Goal: Task Accomplishment & Management: Manage account settings

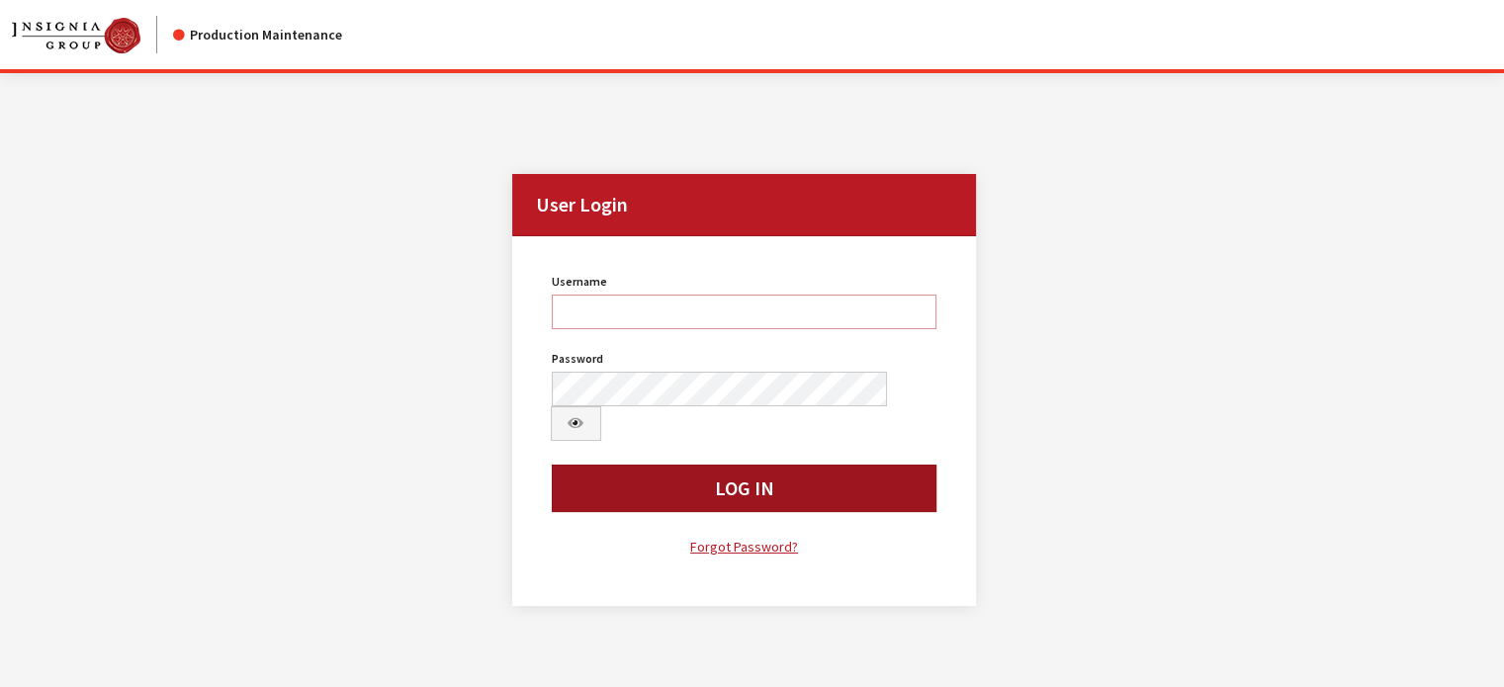
type input "kcollins"
click at [755, 465] on button "Log In" at bounding box center [745, 488] width 386 height 47
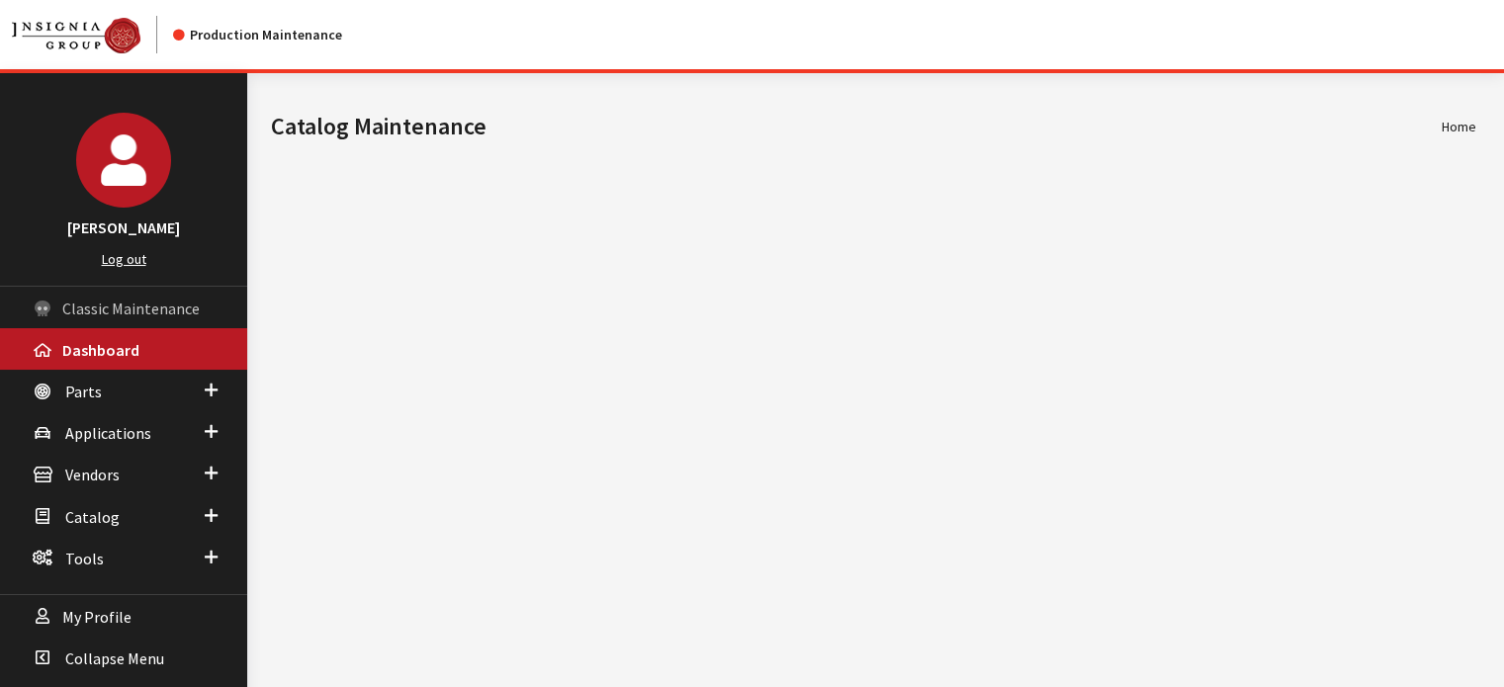
click at [152, 317] on span "Classic Maintenance" at bounding box center [130, 309] width 137 height 20
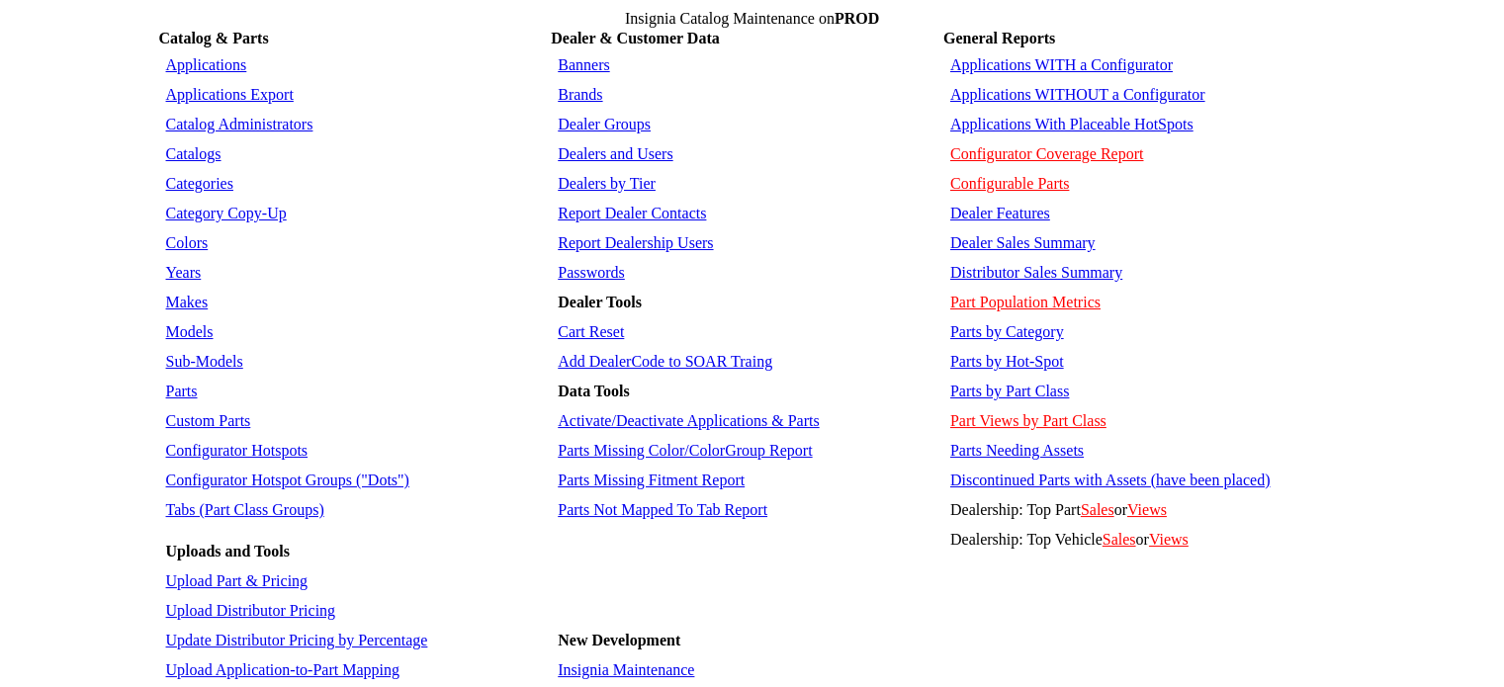
click at [650, 145] on link "Dealers and Users" at bounding box center [615, 153] width 115 height 17
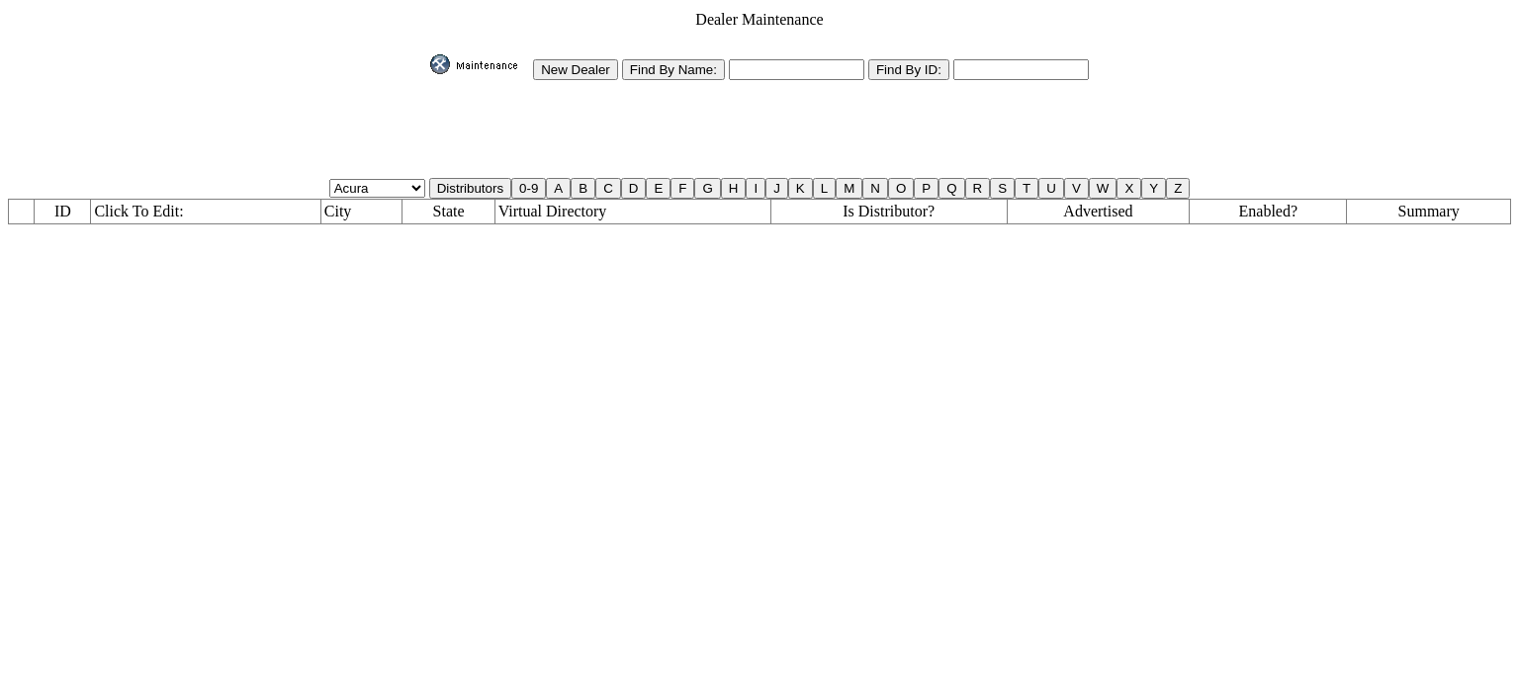
click at [805, 73] on input "text" at bounding box center [797, 69] width 136 height 21
type input "qa%"
click at [700, 59] on input "Find By Name:" at bounding box center [673, 69] width 103 height 21
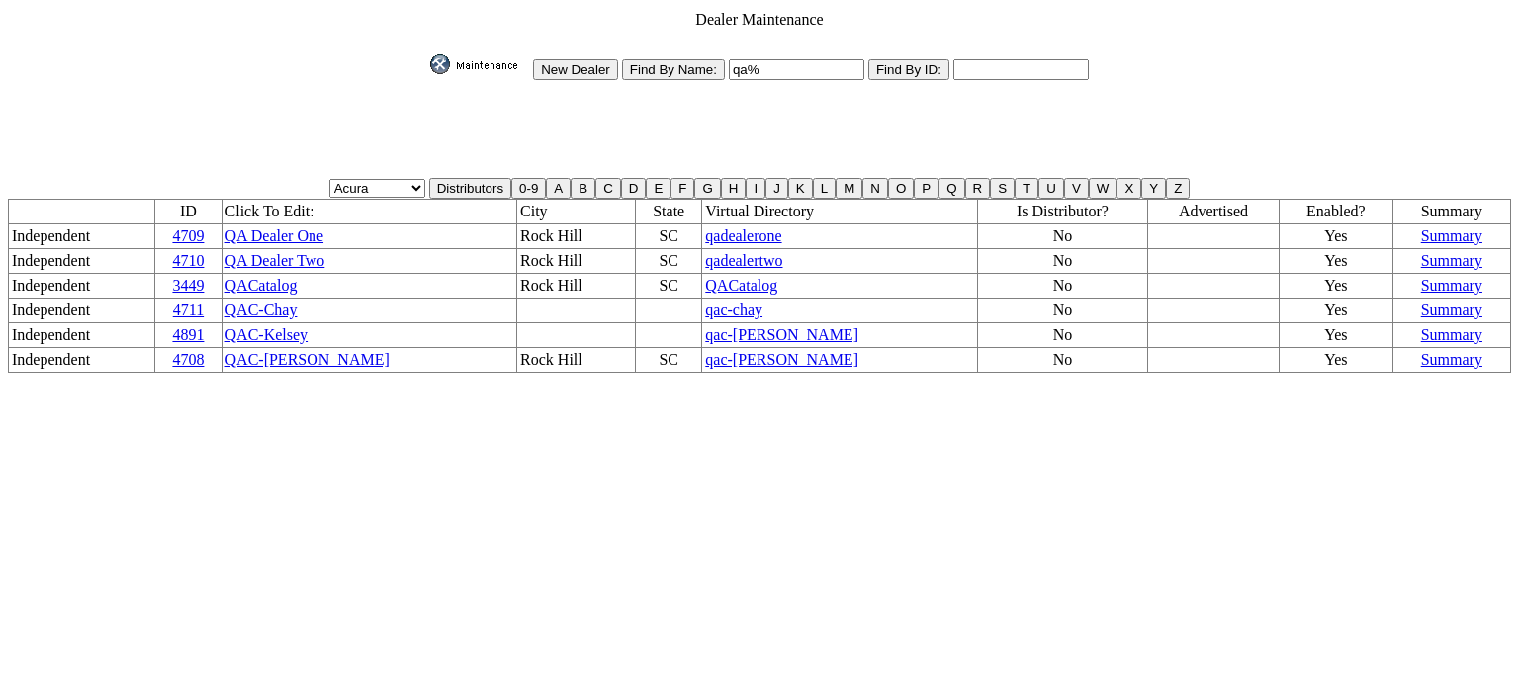
click at [705, 277] on span "QACatalog" at bounding box center [741, 285] width 72 height 17
